Goal: Go to known website

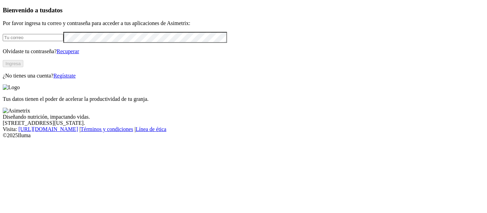
type input "[PERSON_NAME][EMAIL_ADDRESS][DOMAIN_NAME]"
click at [23, 67] on button "Ingresa" at bounding box center [13, 63] width 21 height 7
